Goal: Information Seeking & Learning: Check status

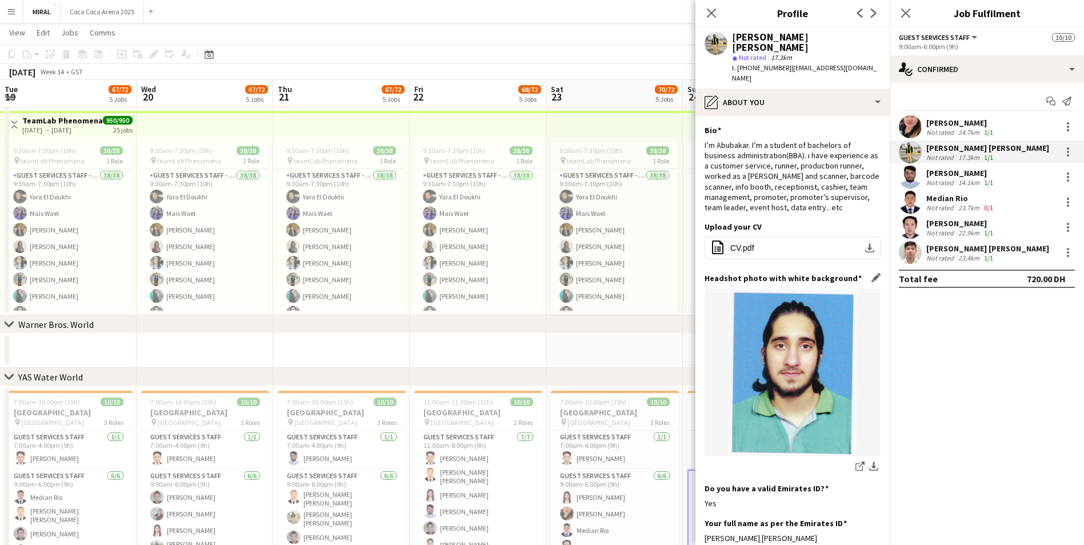
scroll to position [229, 0]
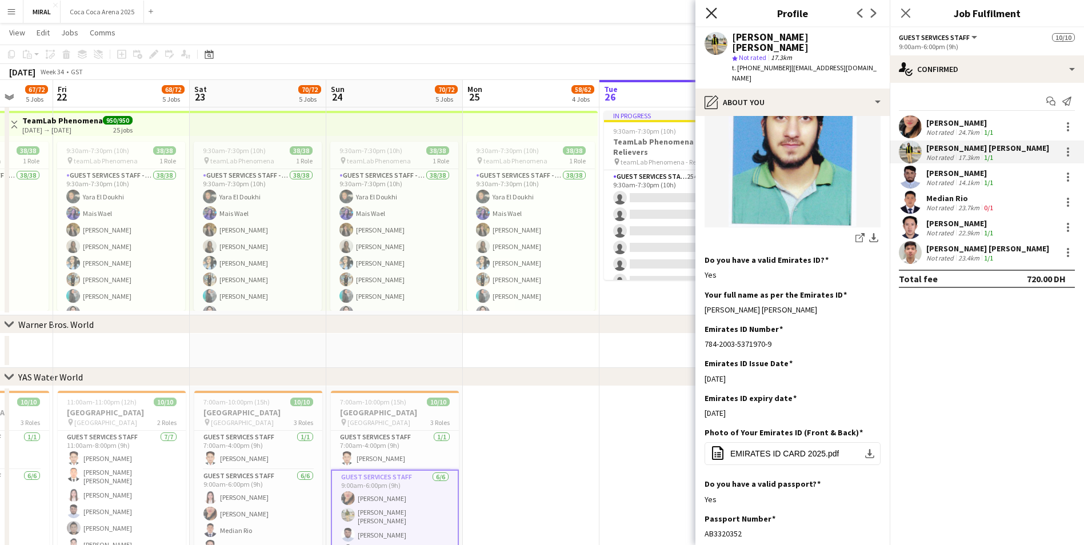
click at [710, 10] on icon "Close pop-in" at bounding box center [711, 12] width 11 height 11
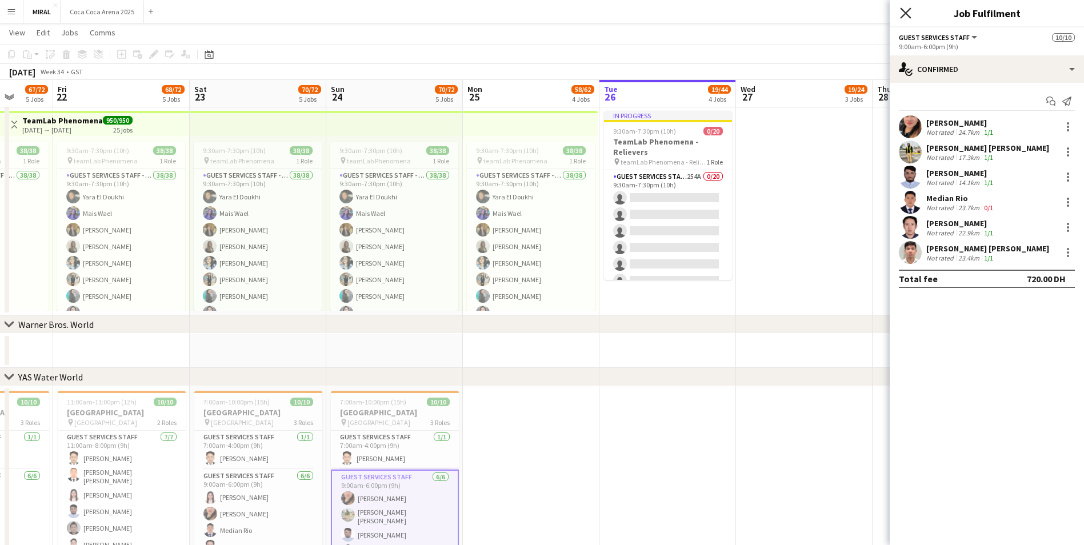
click at [908, 15] on icon "Close pop-in" at bounding box center [905, 12] width 11 height 11
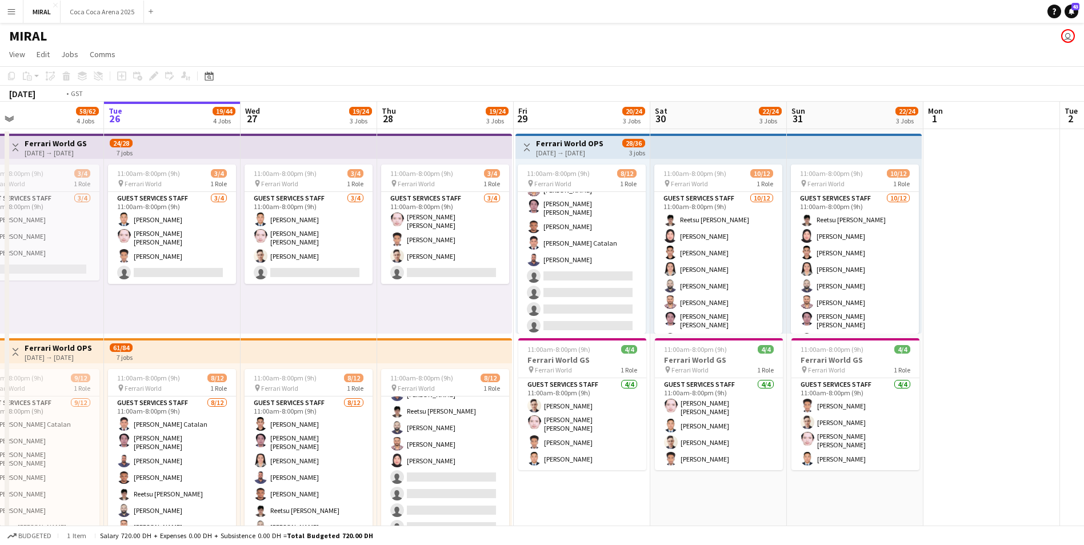
scroll to position [0, 443]
drag, startPoint x: 815, startPoint y: 311, endPoint x: 318, endPoint y: 317, distance: 496.5
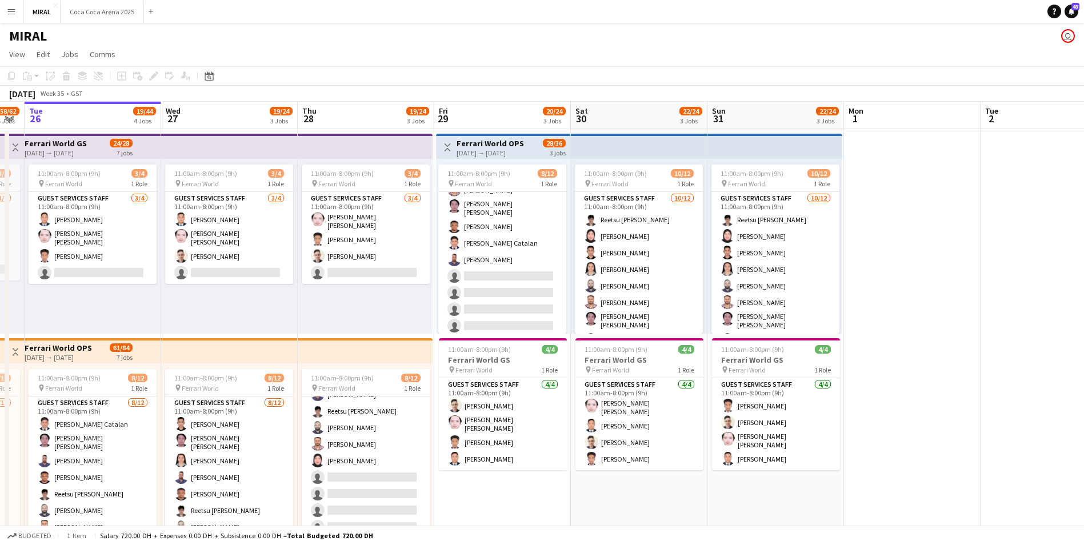
scroll to position [0, 392]
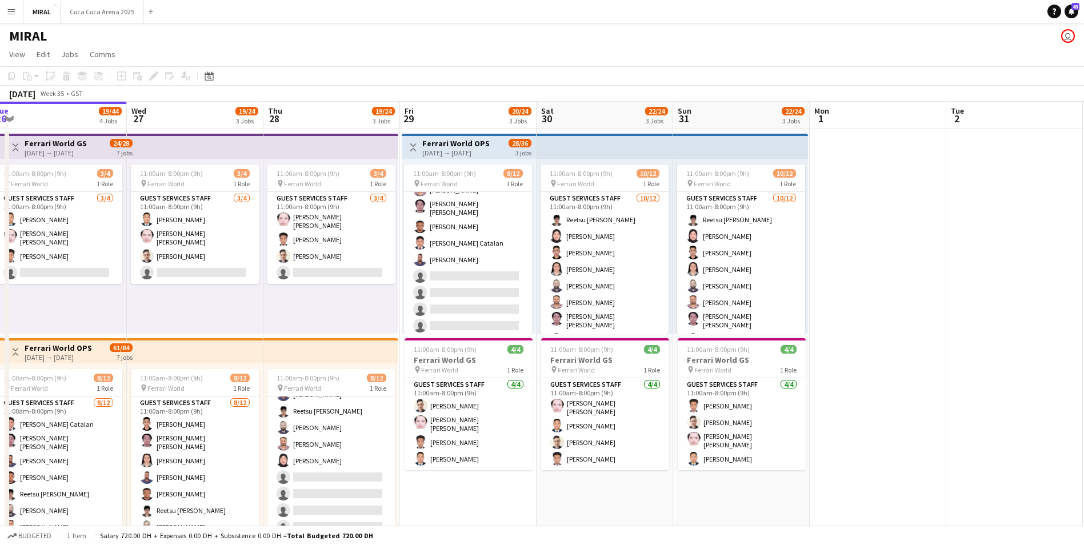
drag, startPoint x: 991, startPoint y: 273, endPoint x: 814, endPoint y: 317, distance: 182.4
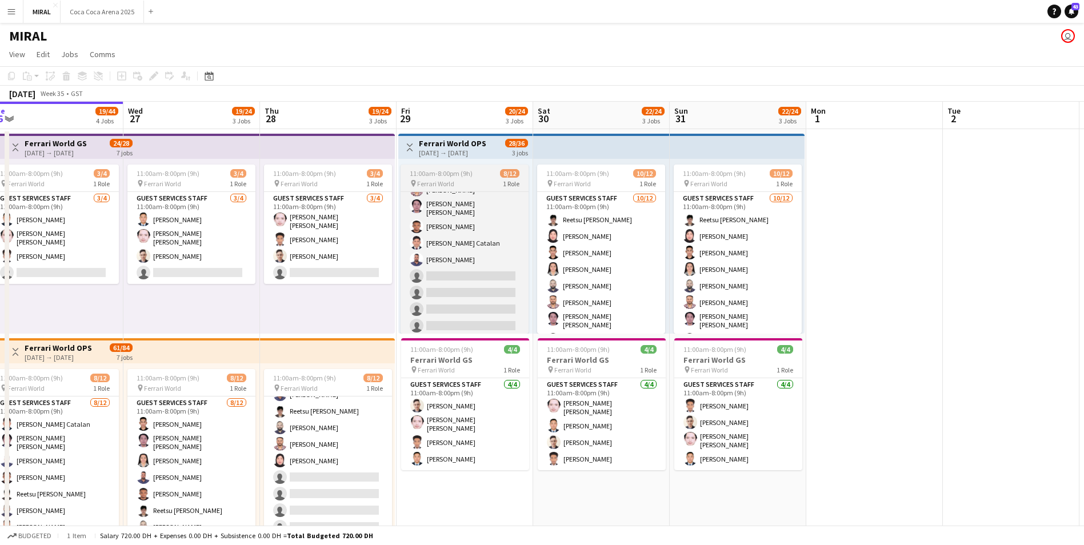
scroll to position [0, 0]
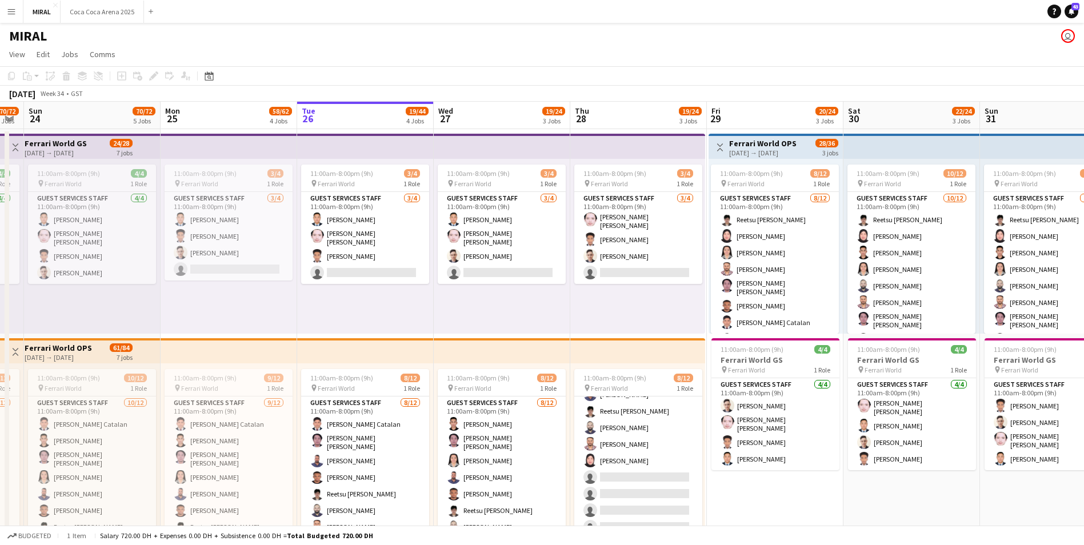
drag, startPoint x: 285, startPoint y: 311, endPoint x: 550, endPoint y: 311, distance: 265.1
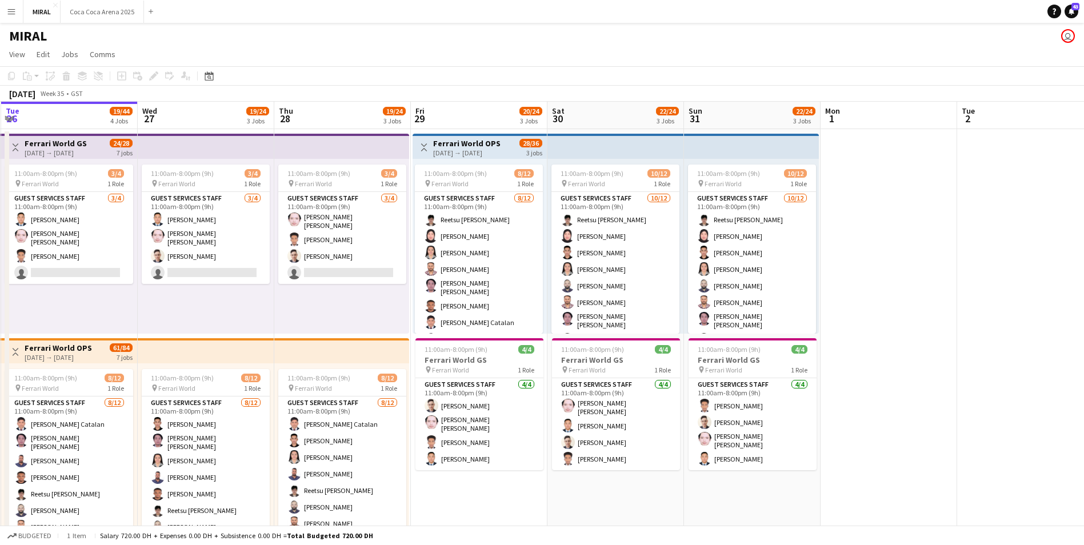
scroll to position [0, 409]
drag, startPoint x: 632, startPoint y: 302, endPoint x: 335, endPoint y: 316, distance: 298.0
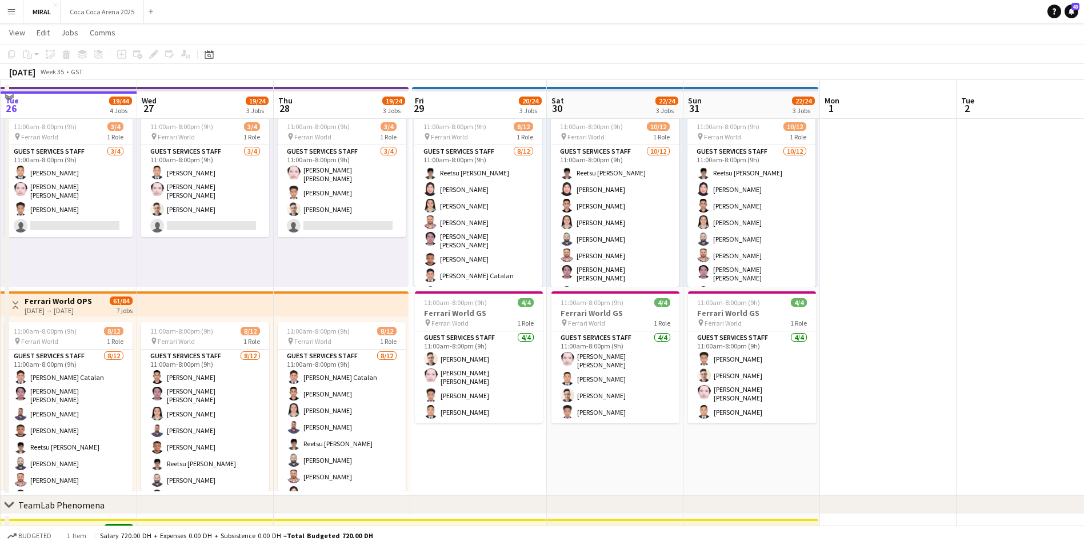
scroll to position [57, 0]
